Goal: Entertainment & Leisure: Consume media (video, audio)

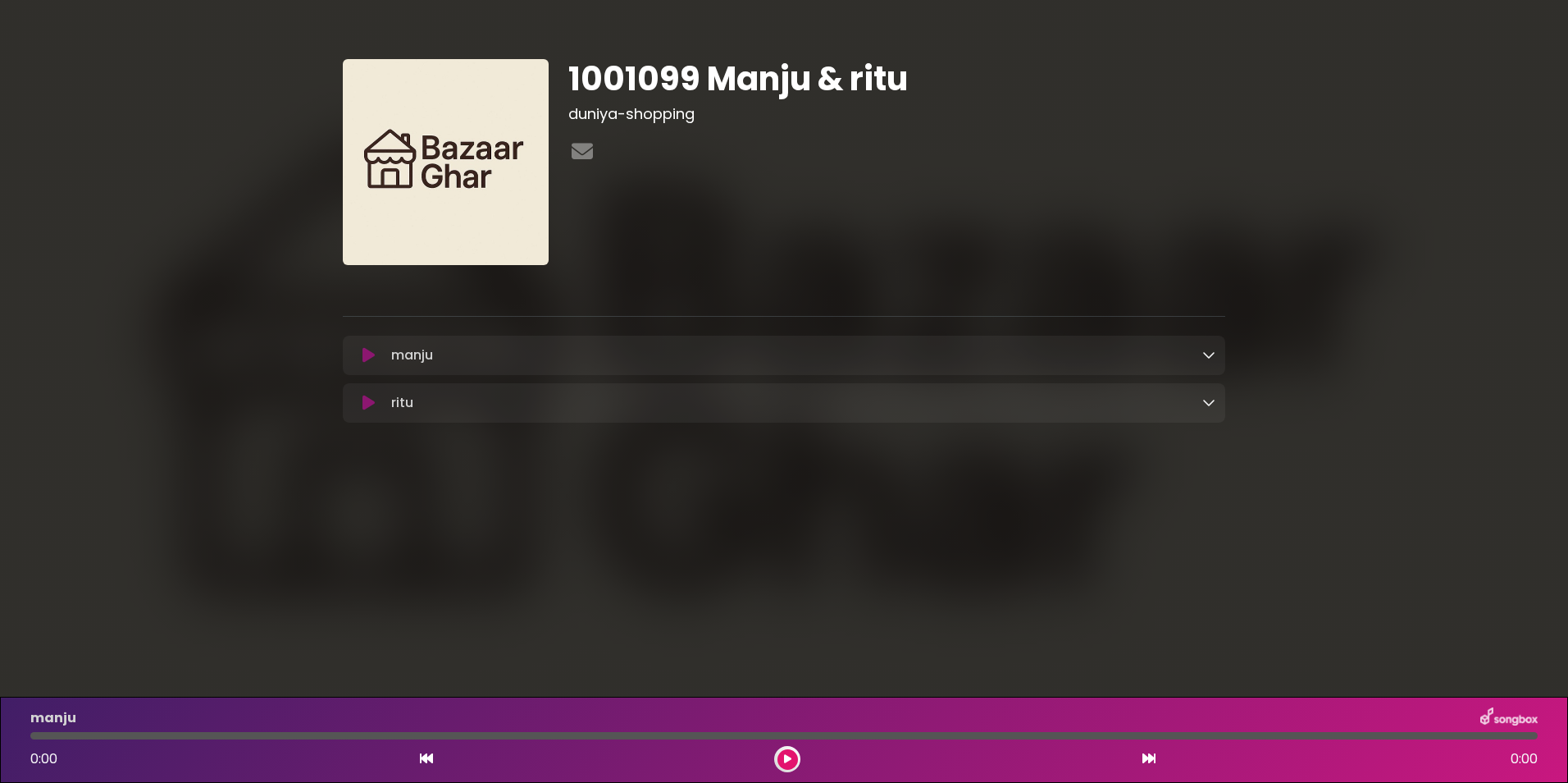
click at [364, 354] on icon at bounding box center [368, 355] width 12 height 17
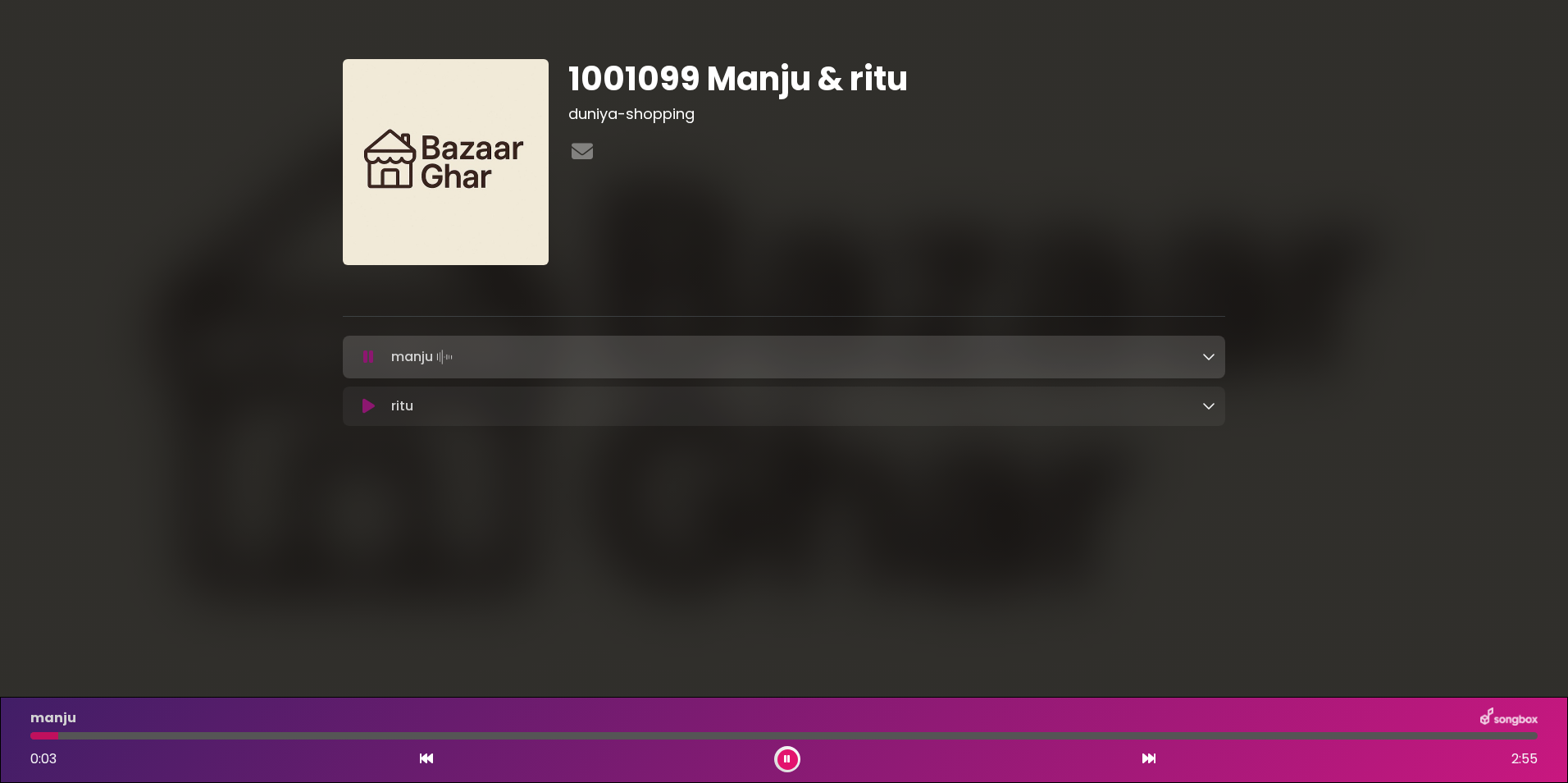
click at [1209, 403] on icon at bounding box center [1208, 406] width 13 height 13
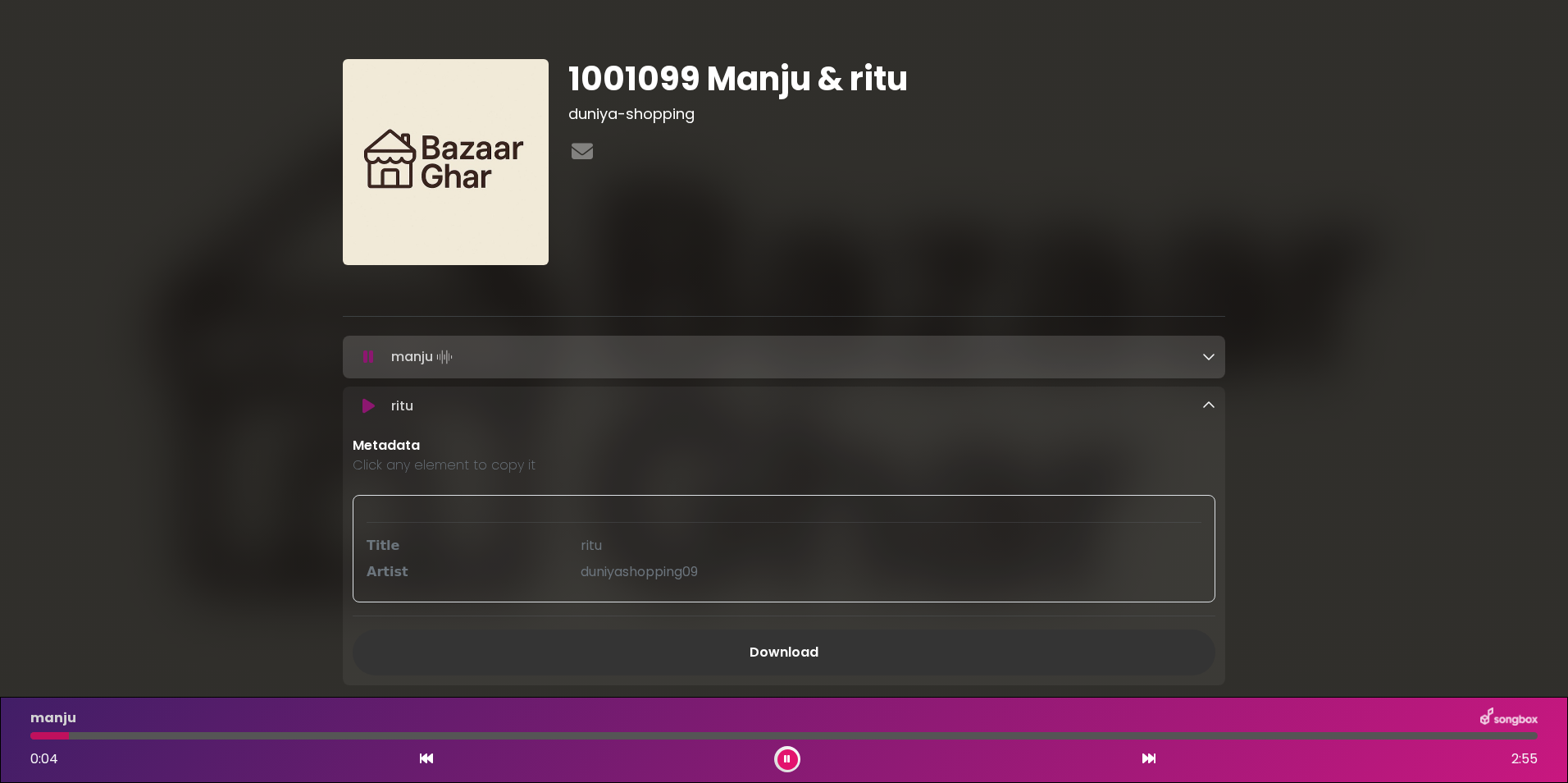
click at [371, 400] on icon at bounding box center [368, 406] width 12 height 17
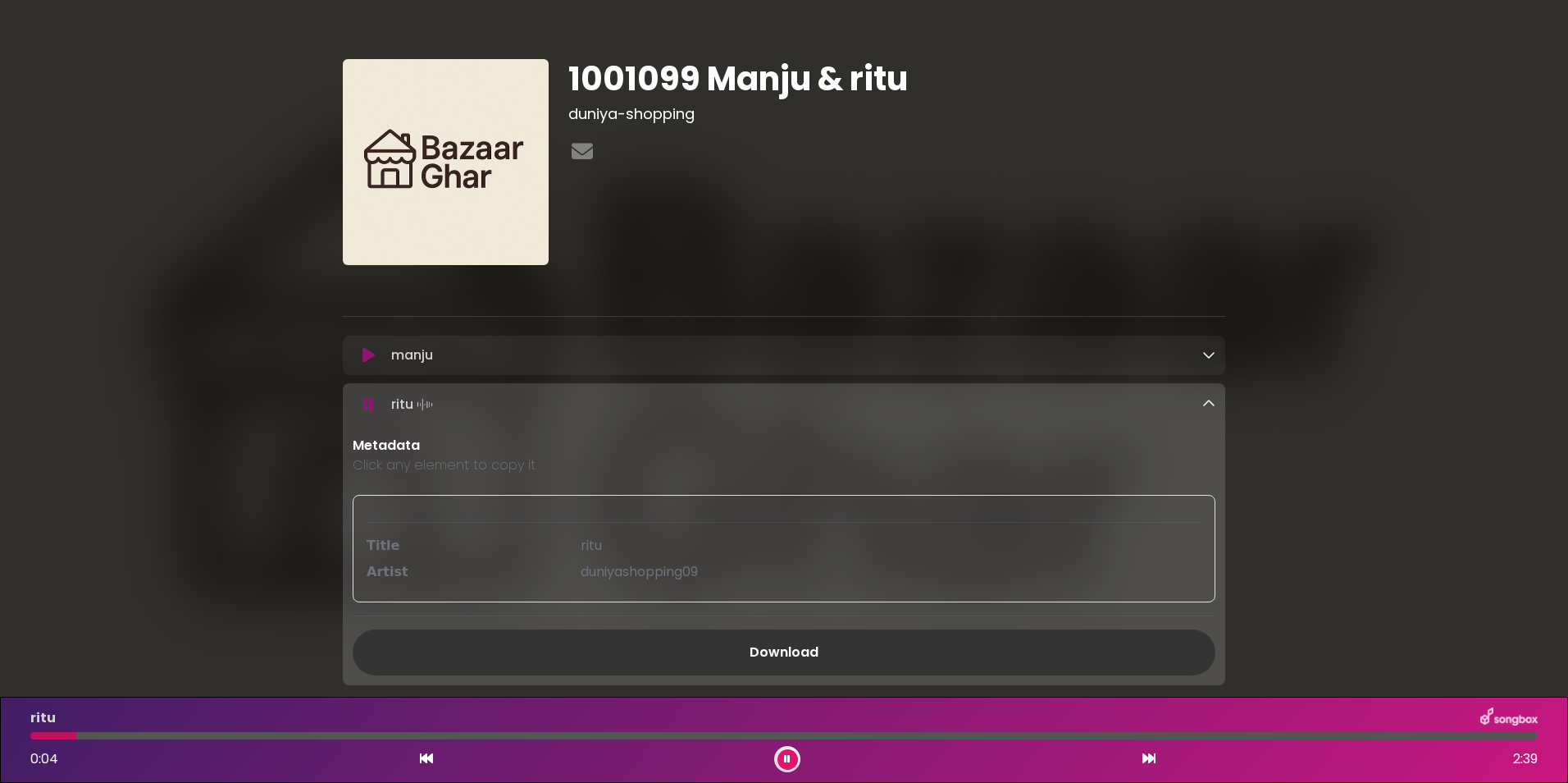
click at [1203, 405] on icon at bounding box center [1208, 404] width 13 height 13
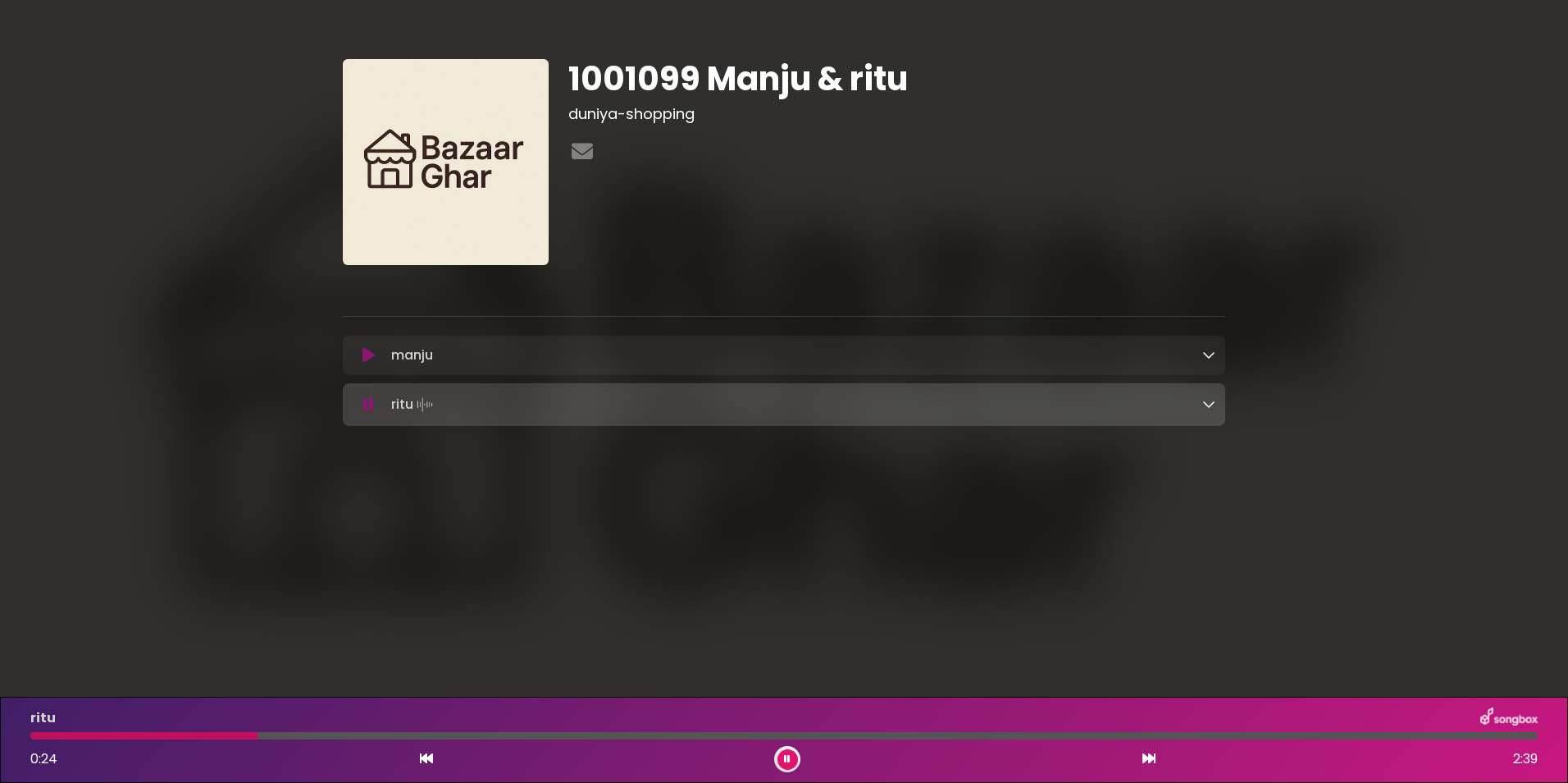
click at [793, 757] on button at bounding box center [787, 760] width 21 height 21
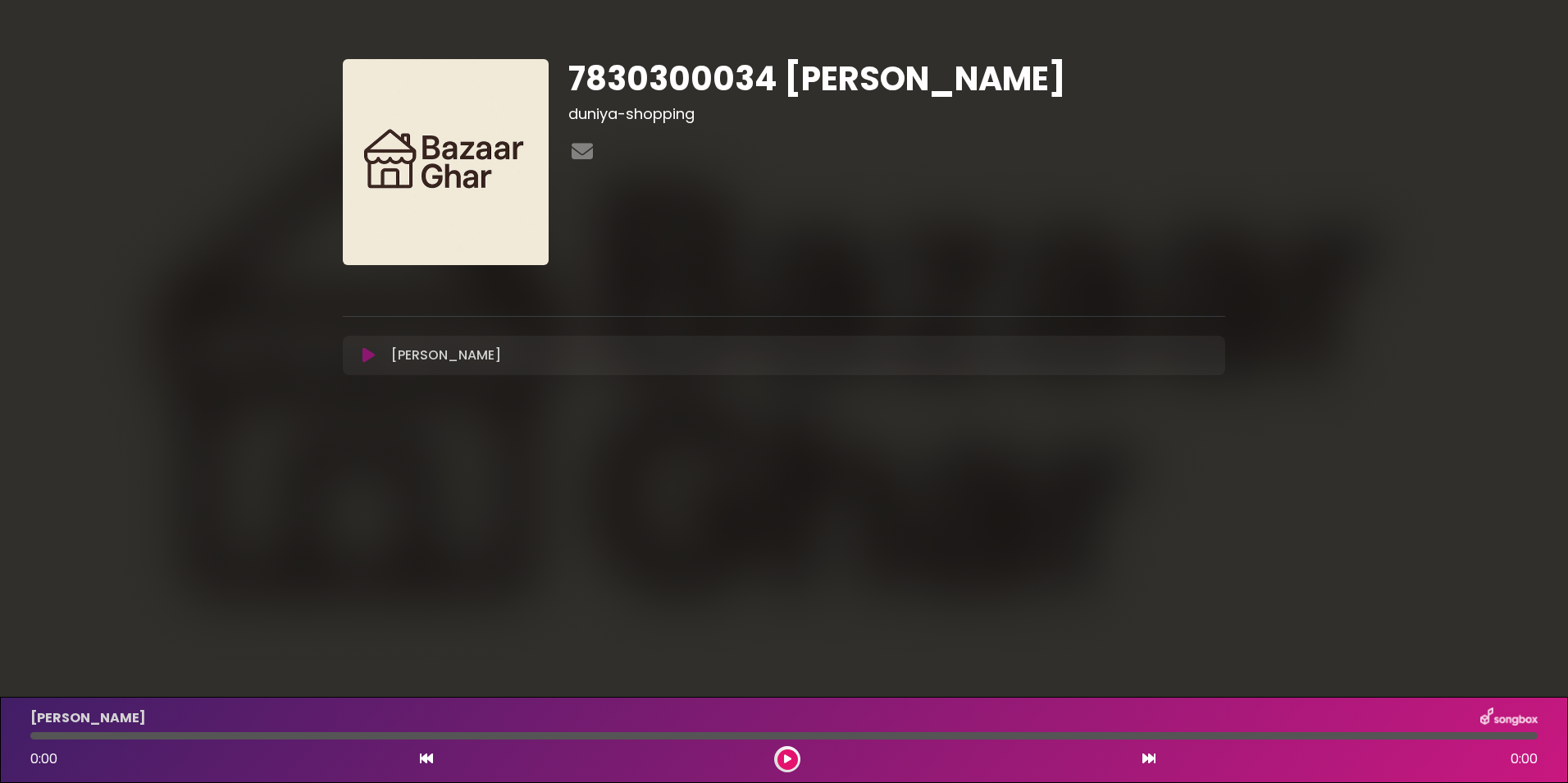
click at [365, 355] on icon at bounding box center [368, 355] width 12 height 17
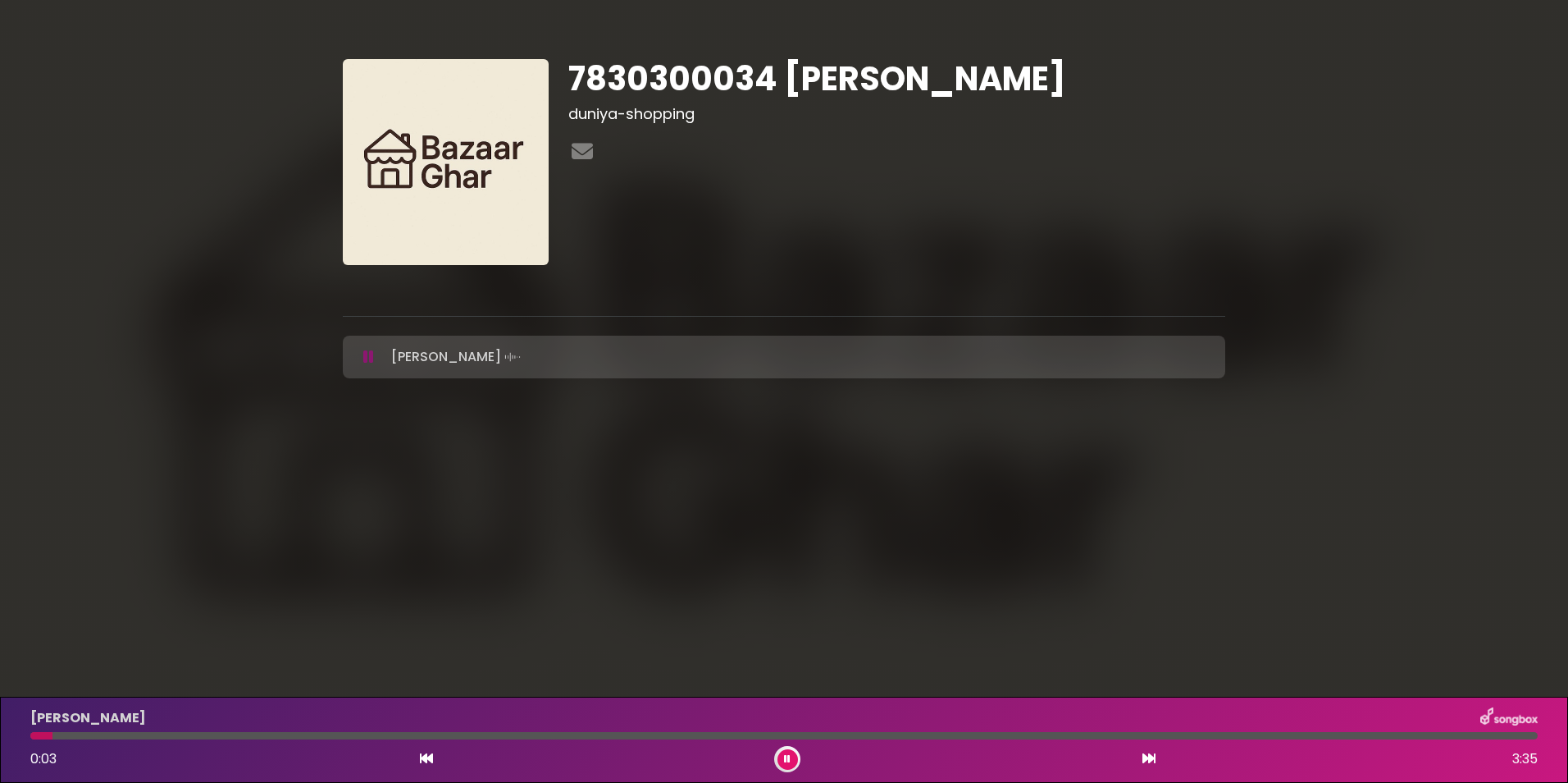
click at [784, 754] on icon at bounding box center [786, 759] width 7 height 10
